Goal: Information Seeking & Learning: Check status

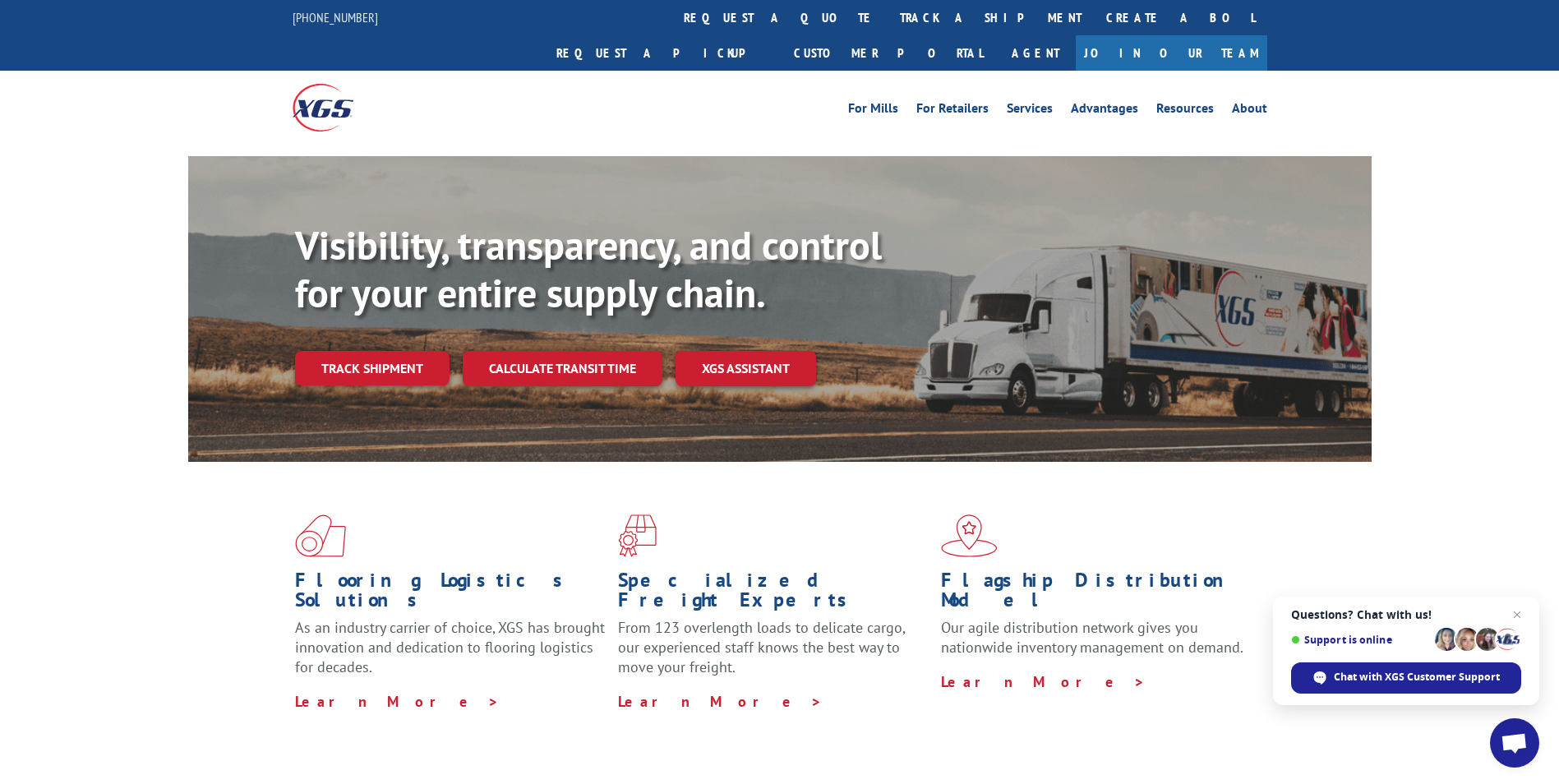
click at [888, 15] on link "track a shipment" at bounding box center [990, 17] width 206 height 36
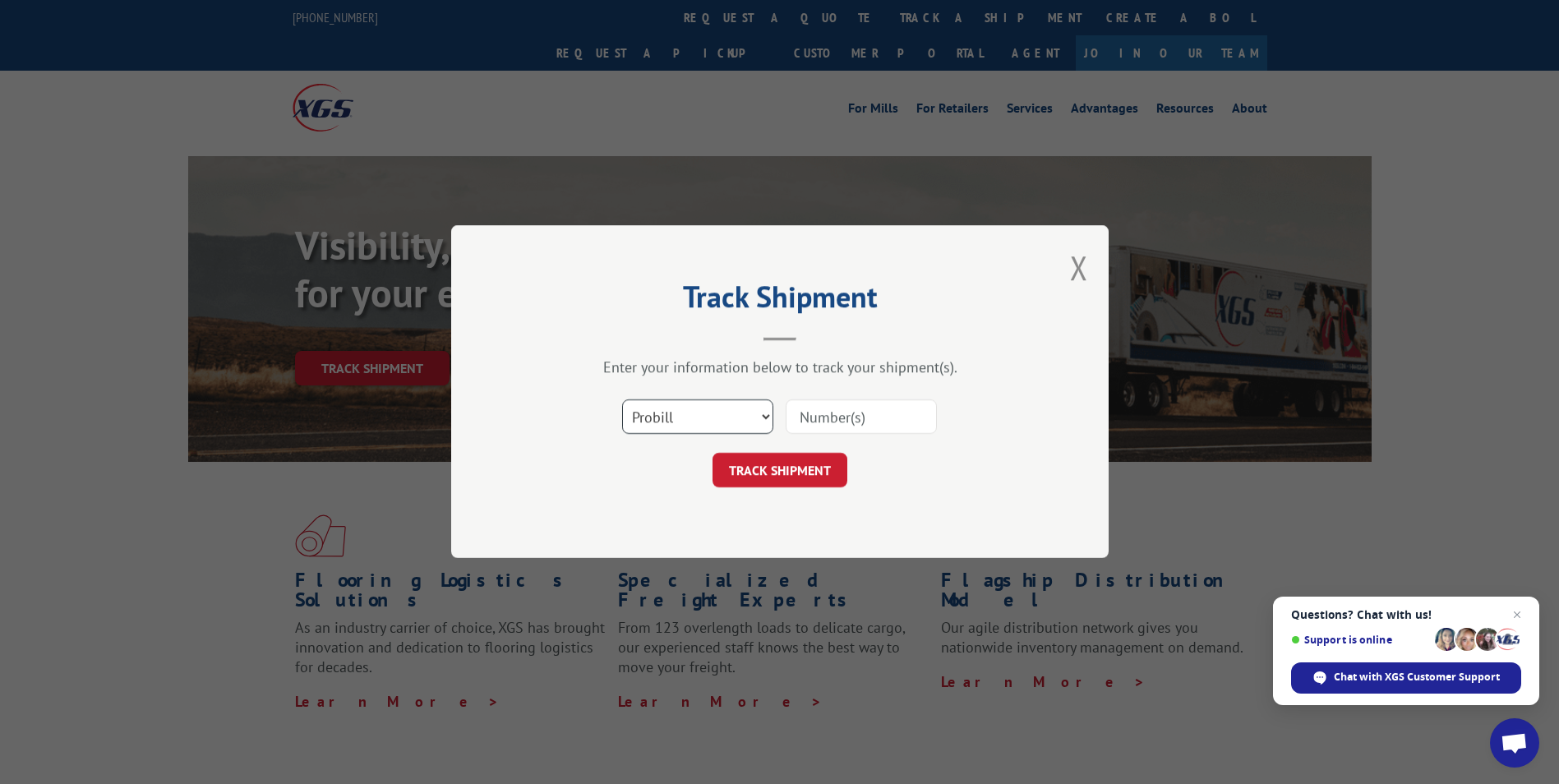
click at [725, 431] on select "Select category... Probill BOL PO" at bounding box center [697, 418] width 151 height 35
click at [872, 415] on input at bounding box center [861, 418] width 151 height 35
type input "17402439"
click at [824, 474] on button "TRACK SHIPMENT" at bounding box center [780, 471] width 135 height 35
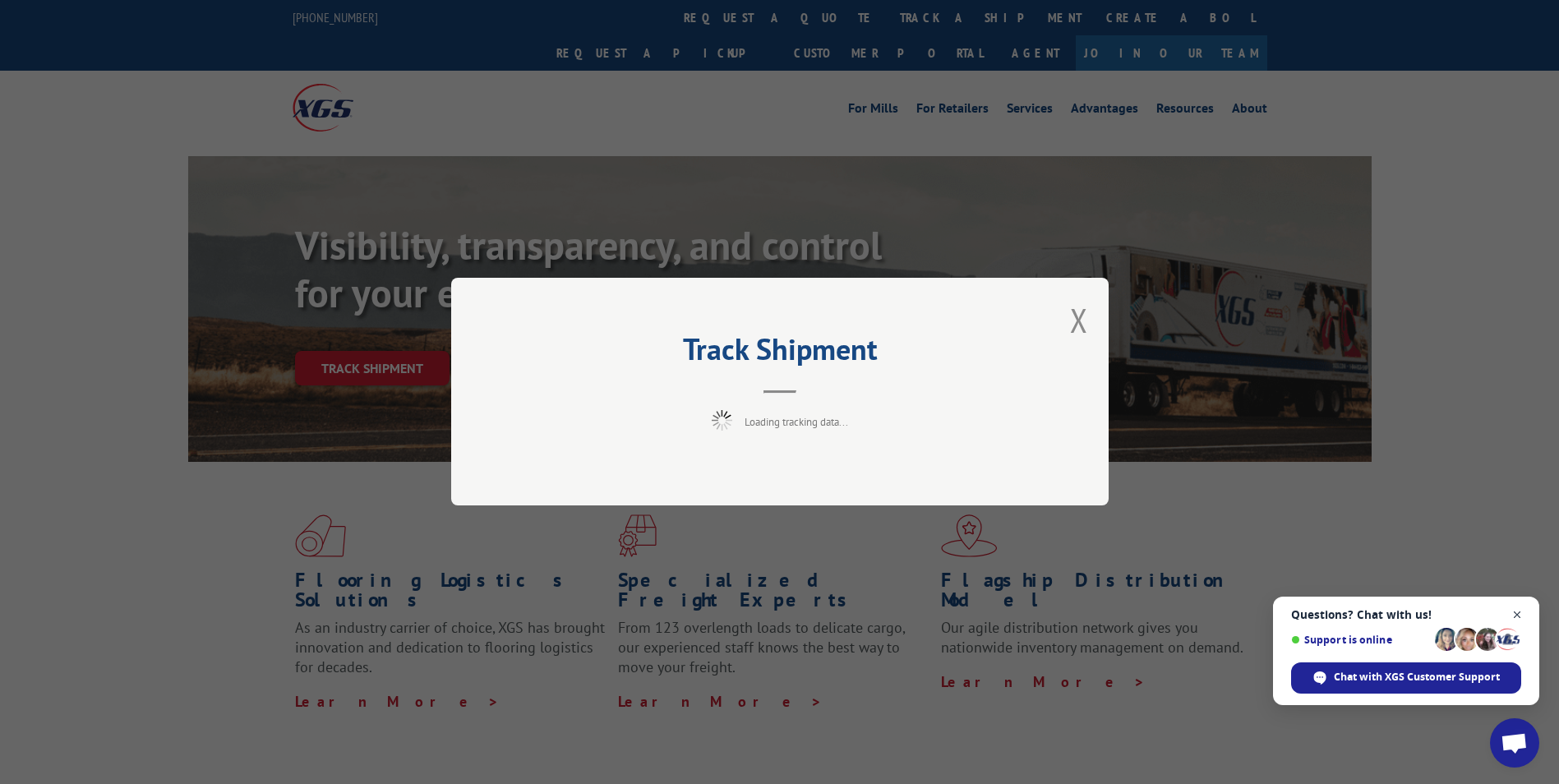
click at [1516, 620] on span "Close chat" at bounding box center [1518, 615] width 20 height 20
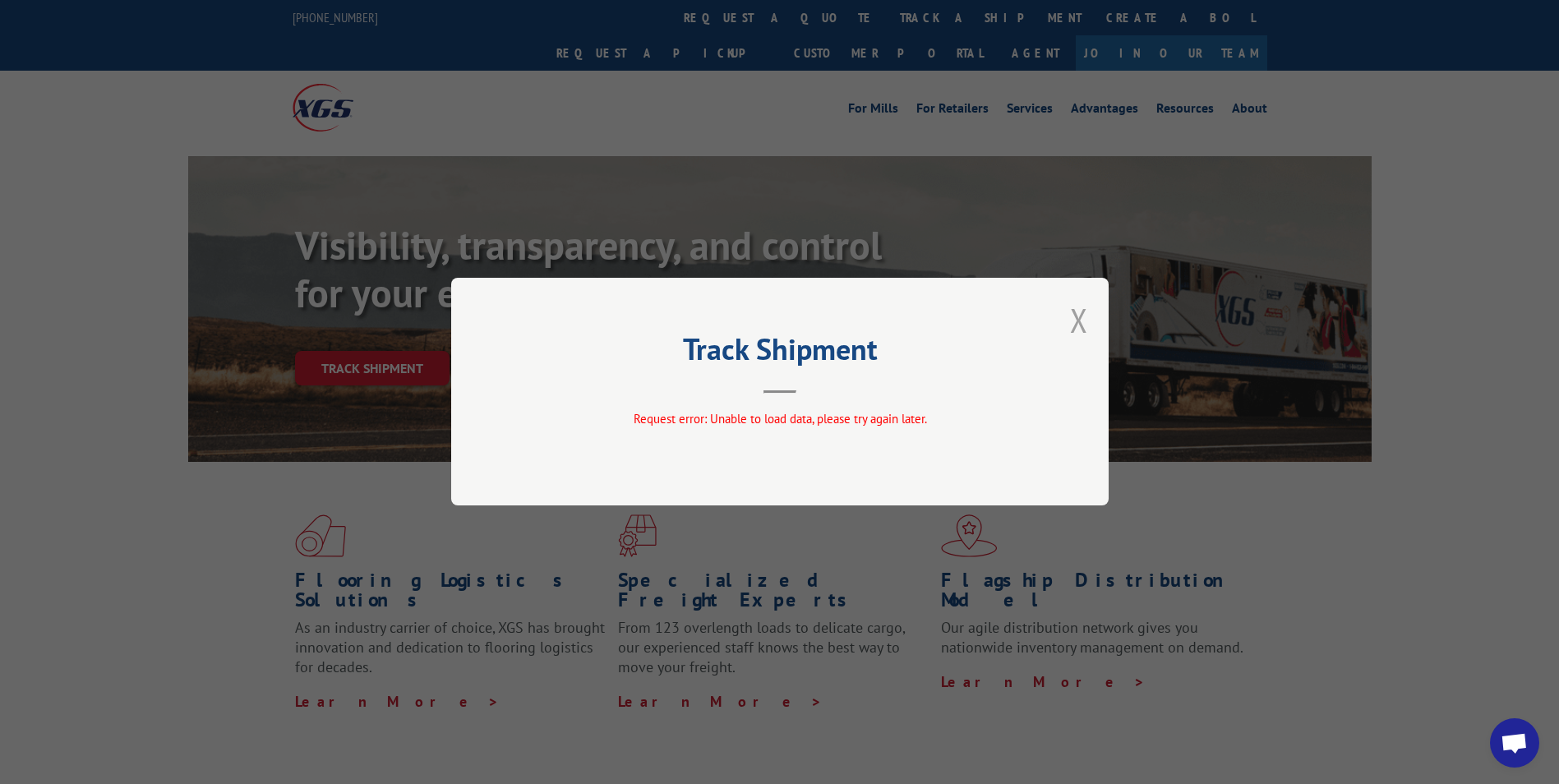
click at [1080, 329] on button "Close modal" at bounding box center [1079, 321] width 18 height 44
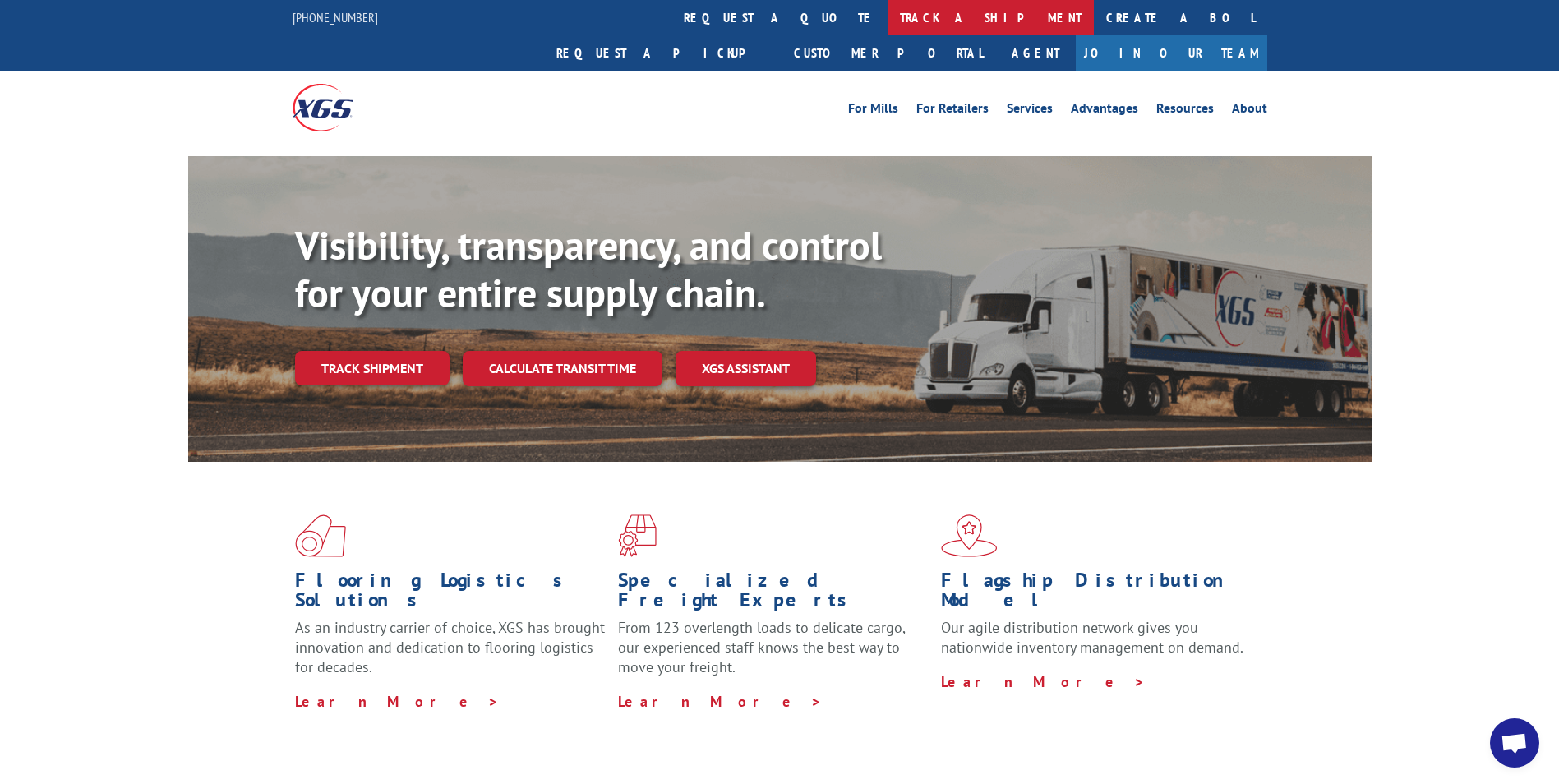
click at [888, 23] on link "track a shipment" at bounding box center [990, 17] width 206 height 36
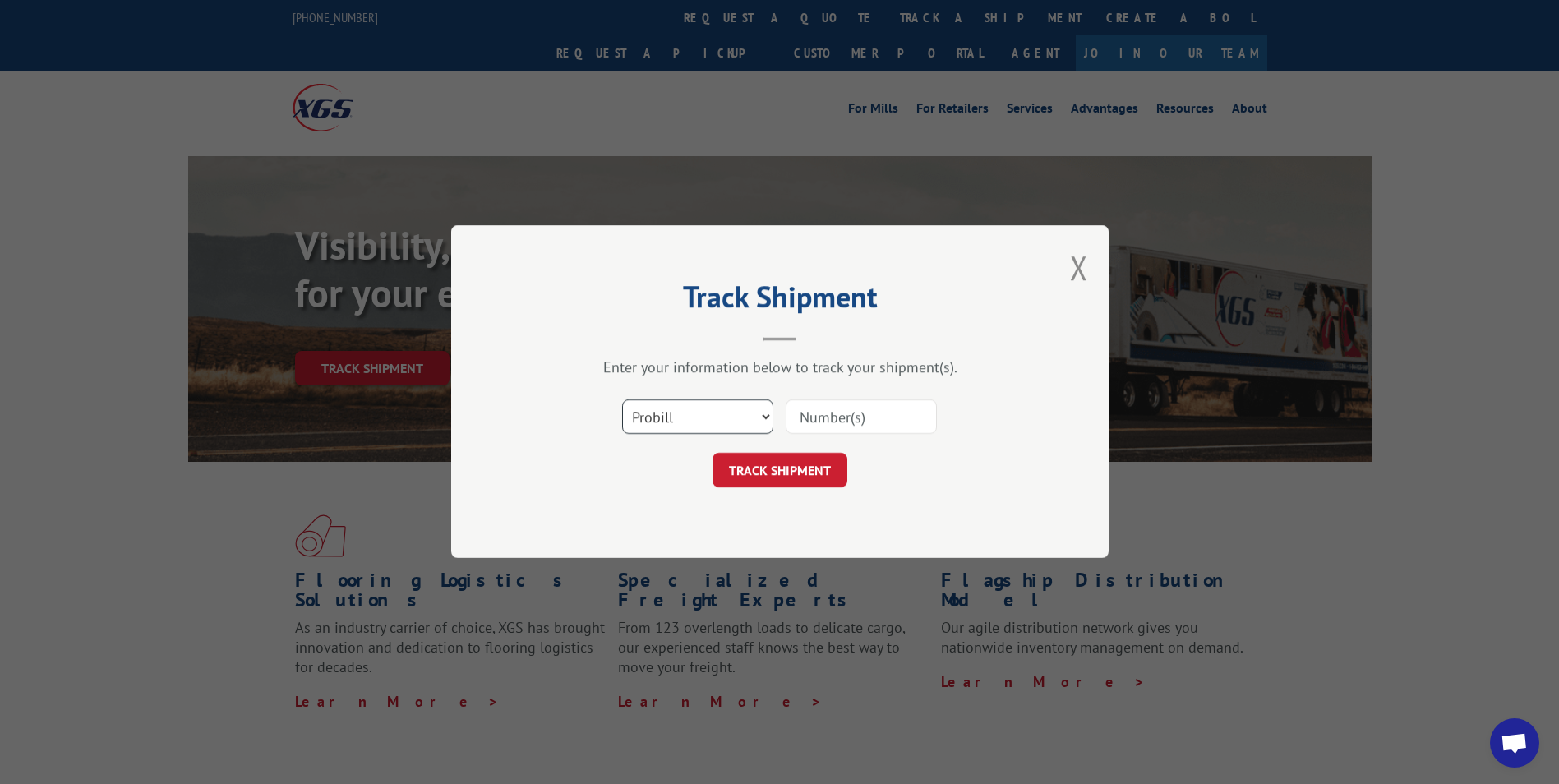
click at [720, 420] on select "Select category... Probill BOL PO" at bounding box center [697, 418] width 151 height 35
click at [622, 400] on select "Select category... Probill BOL PO" at bounding box center [697, 418] width 151 height 35
click at [716, 408] on select "Select category... Probill BOL PO" at bounding box center [697, 418] width 151 height 35
select select "probill"
click at [622, 400] on select "Select category... Probill BOL PO" at bounding box center [697, 418] width 151 height 35
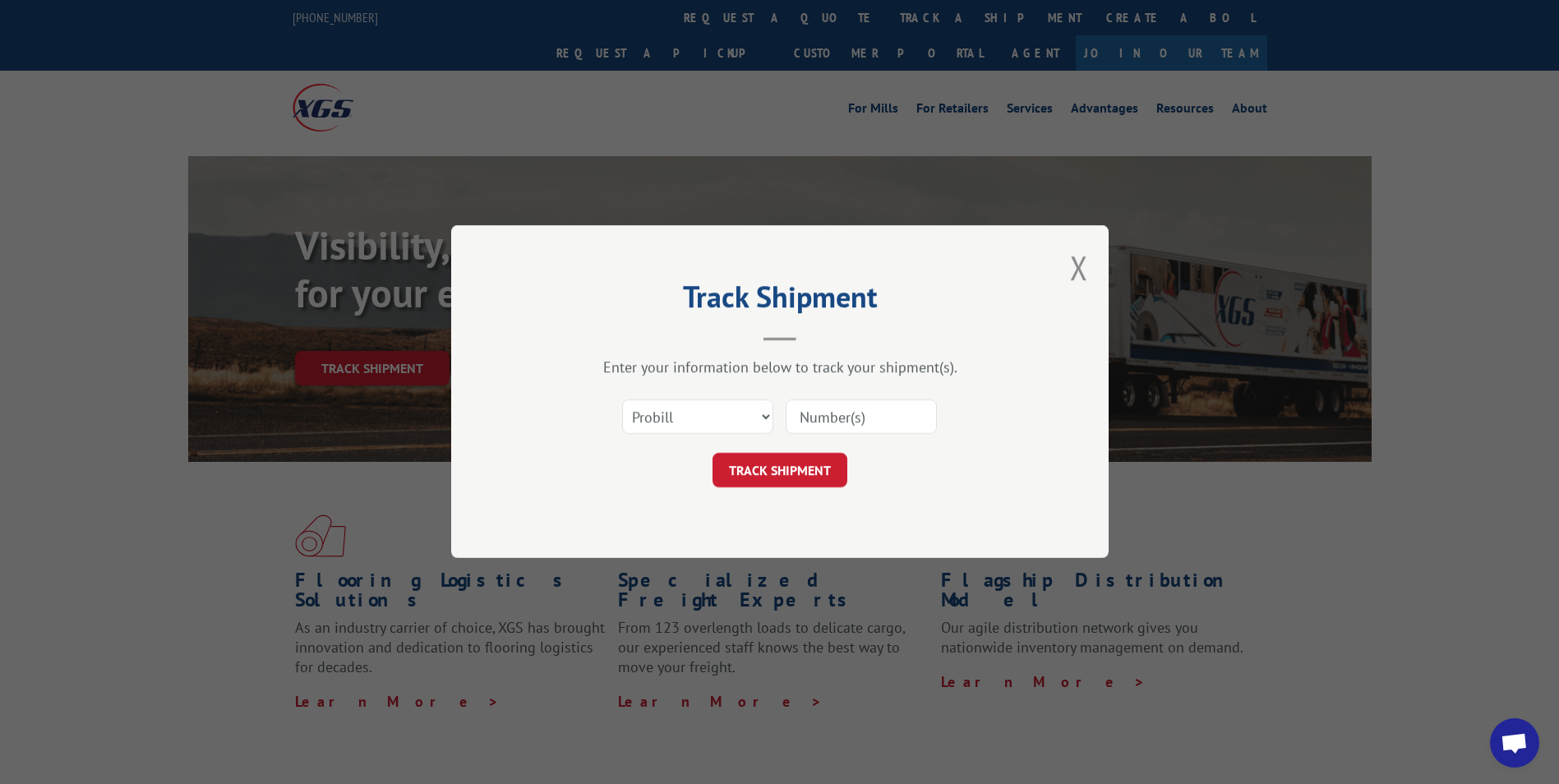
click at [874, 415] on input at bounding box center [861, 418] width 151 height 35
type input "17402439"
click at [774, 484] on button "TRACK SHIPMENT" at bounding box center [780, 471] width 135 height 35
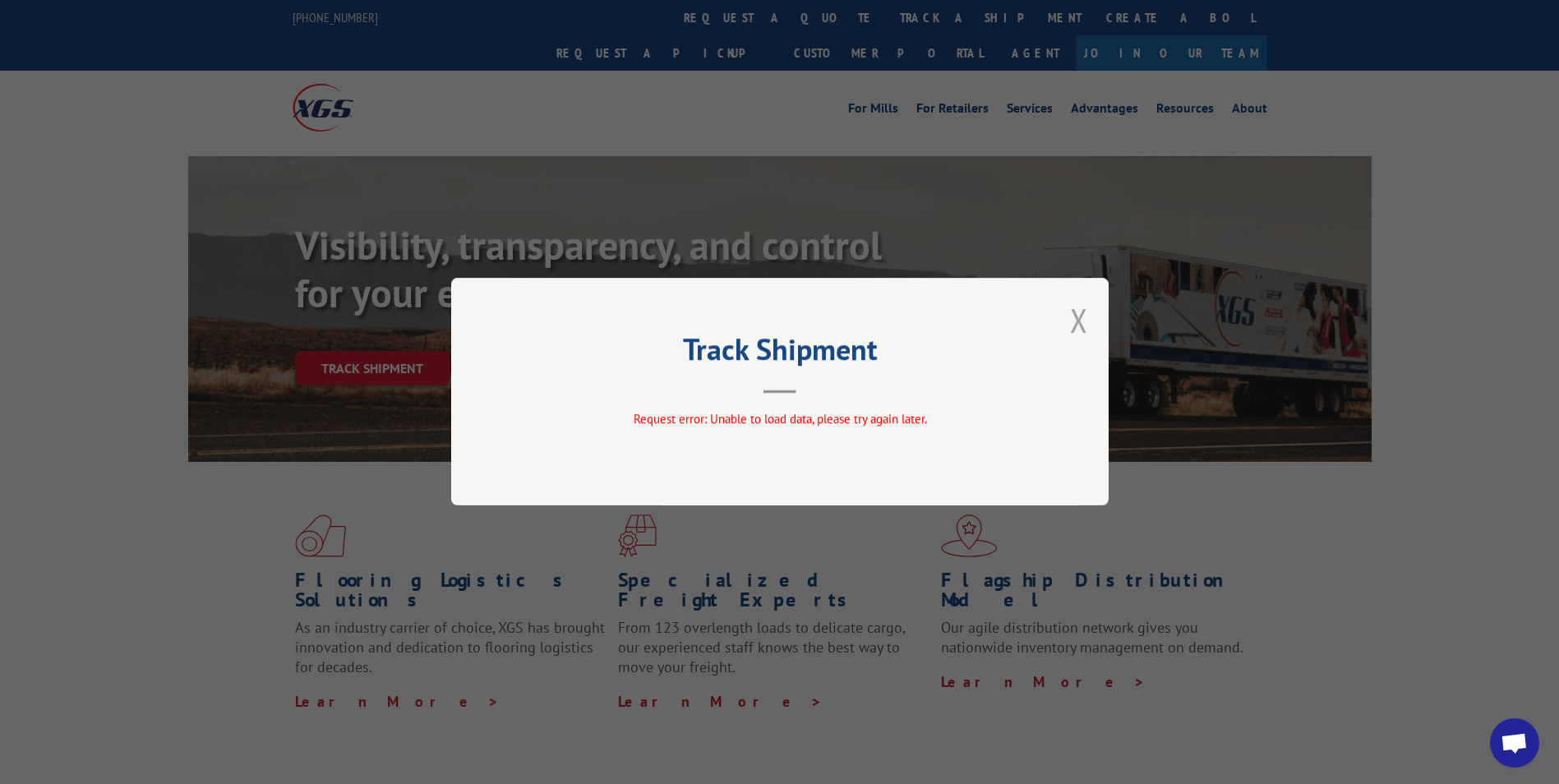
click at [1072, 322] on button "Close modal" at bounding box center [1079, 321] width 18 height 44
